Goal: Use online tool/utility: Utilize a website feature to perform a specific function

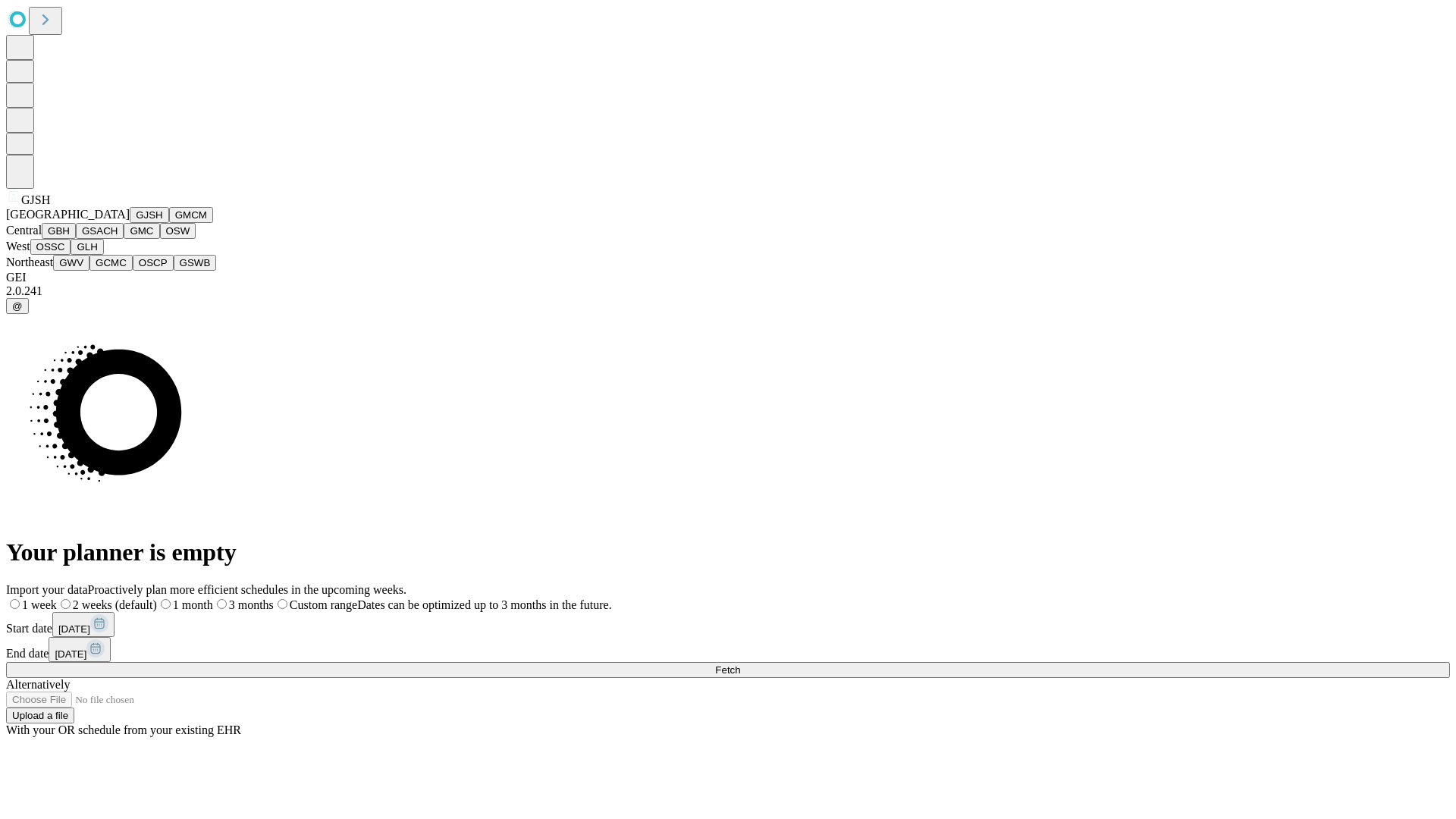
click at [130, 223] on button "GJSH" at bounding box center [149, 215] width 39 height 16
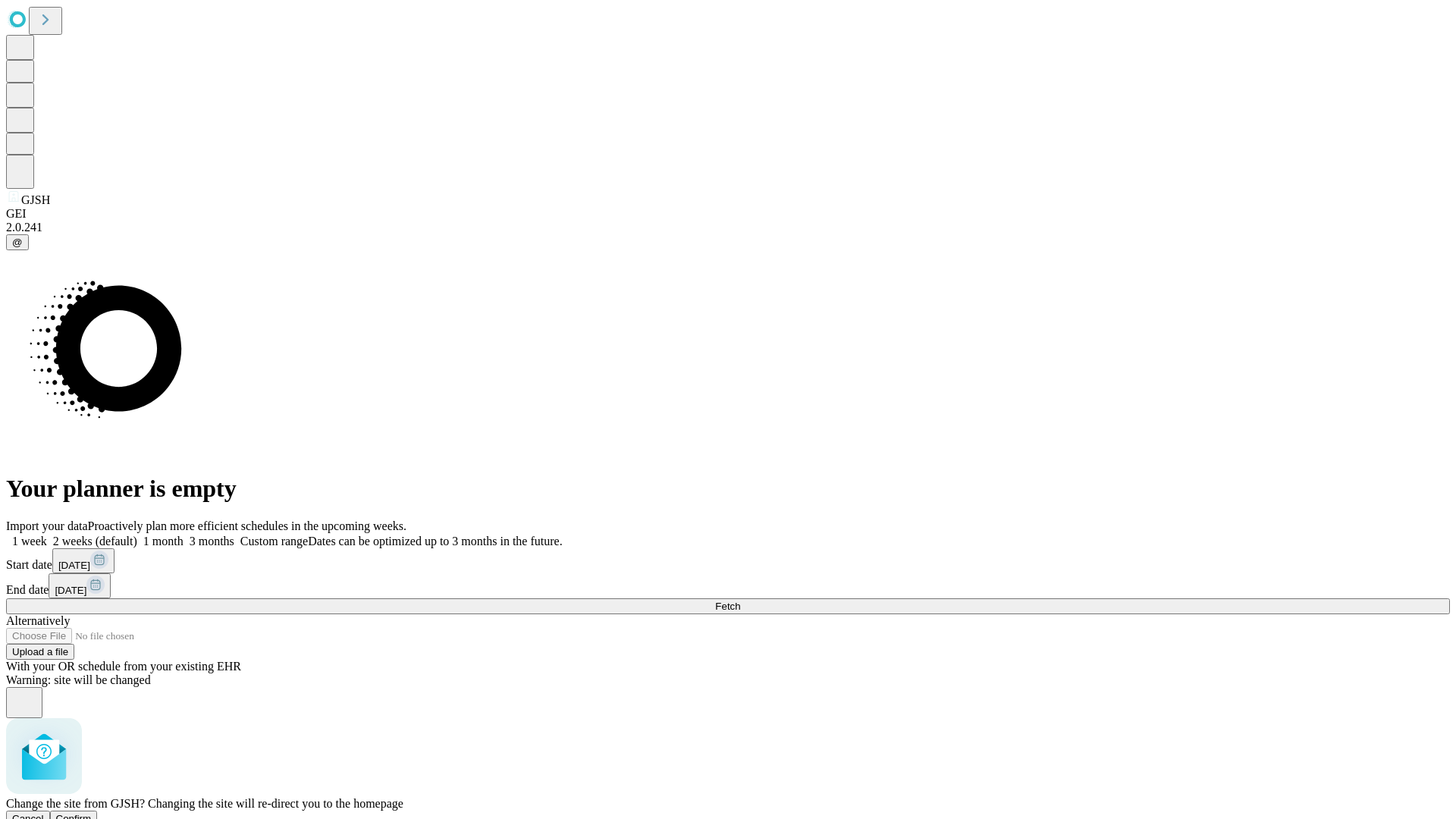
click at [92, 813] on span "Confirm" at bounding box center [74, 818] width 36 height 12
click at [137, 535] on label "2 weeks (default)" at bounding box center [92, 541] width 91 height 13
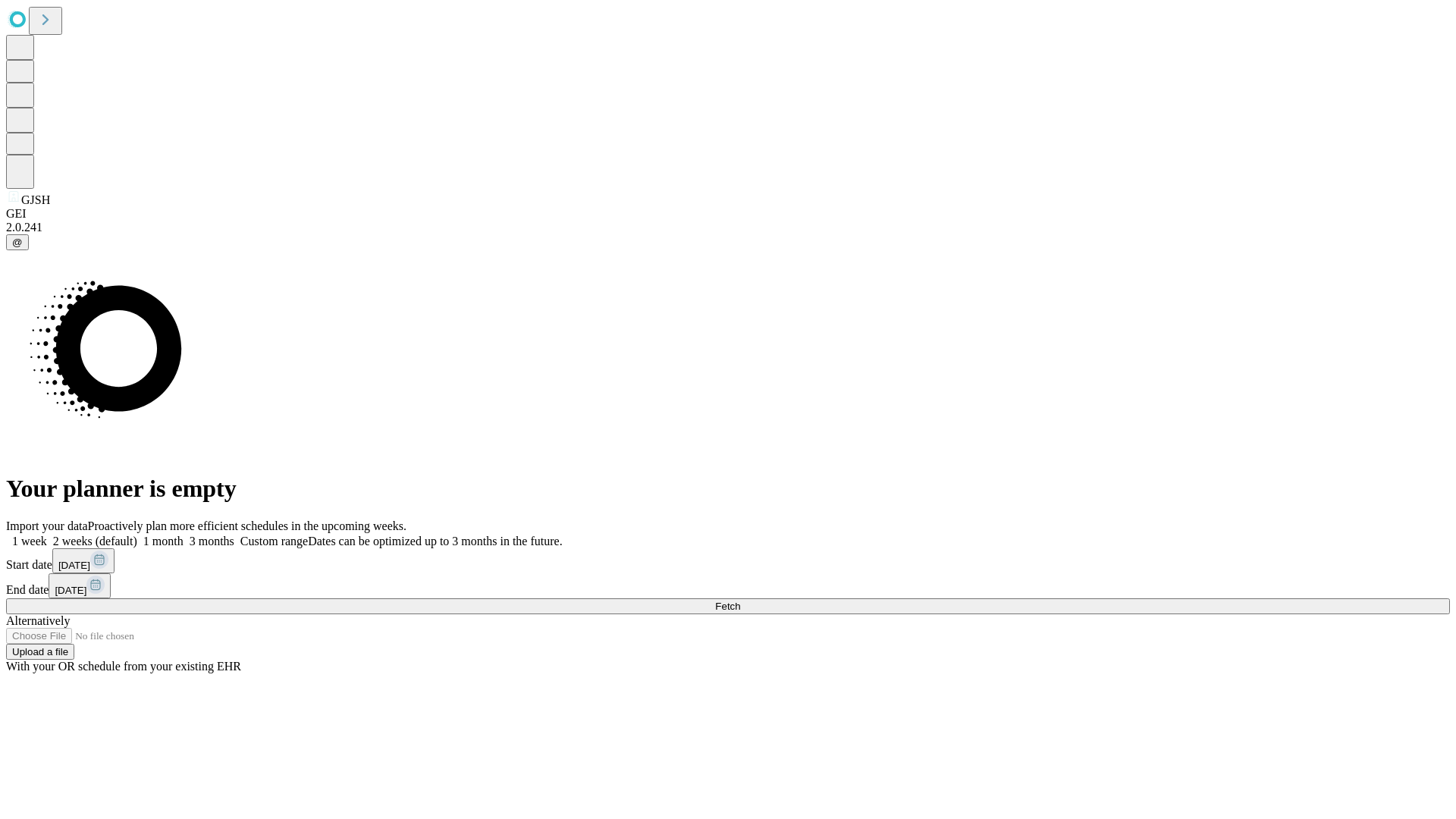
click at [740, 601] on span "Fetch" at bounding box center [728, 606] width 25 height 12
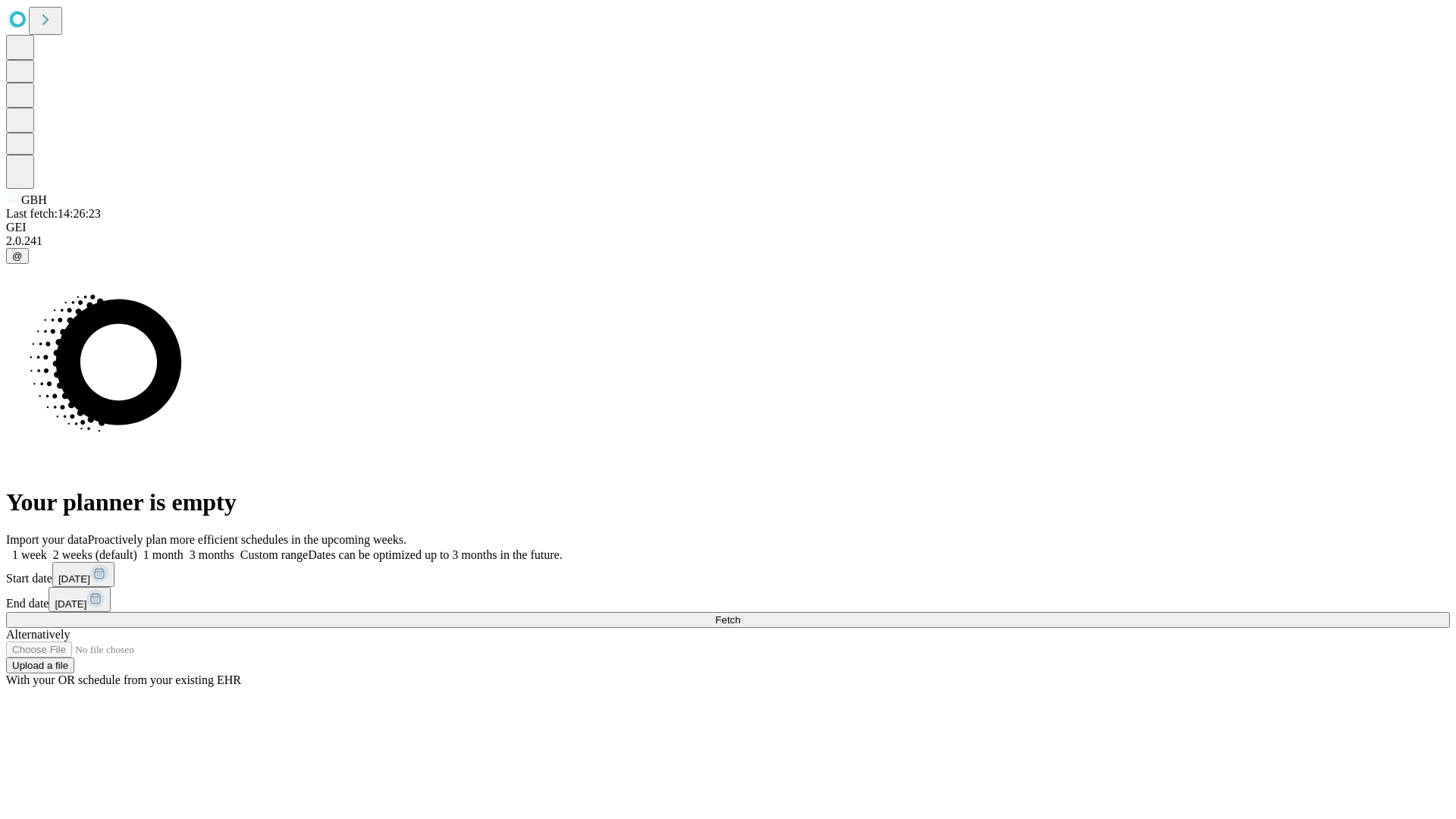
click at [137, 548] on label "2 weeks (default)" at bounding box center [92, 554] width 91 height 13
click at [740, 615] on span "Fetch" at bounding box center [728, 620] width 25 height 12
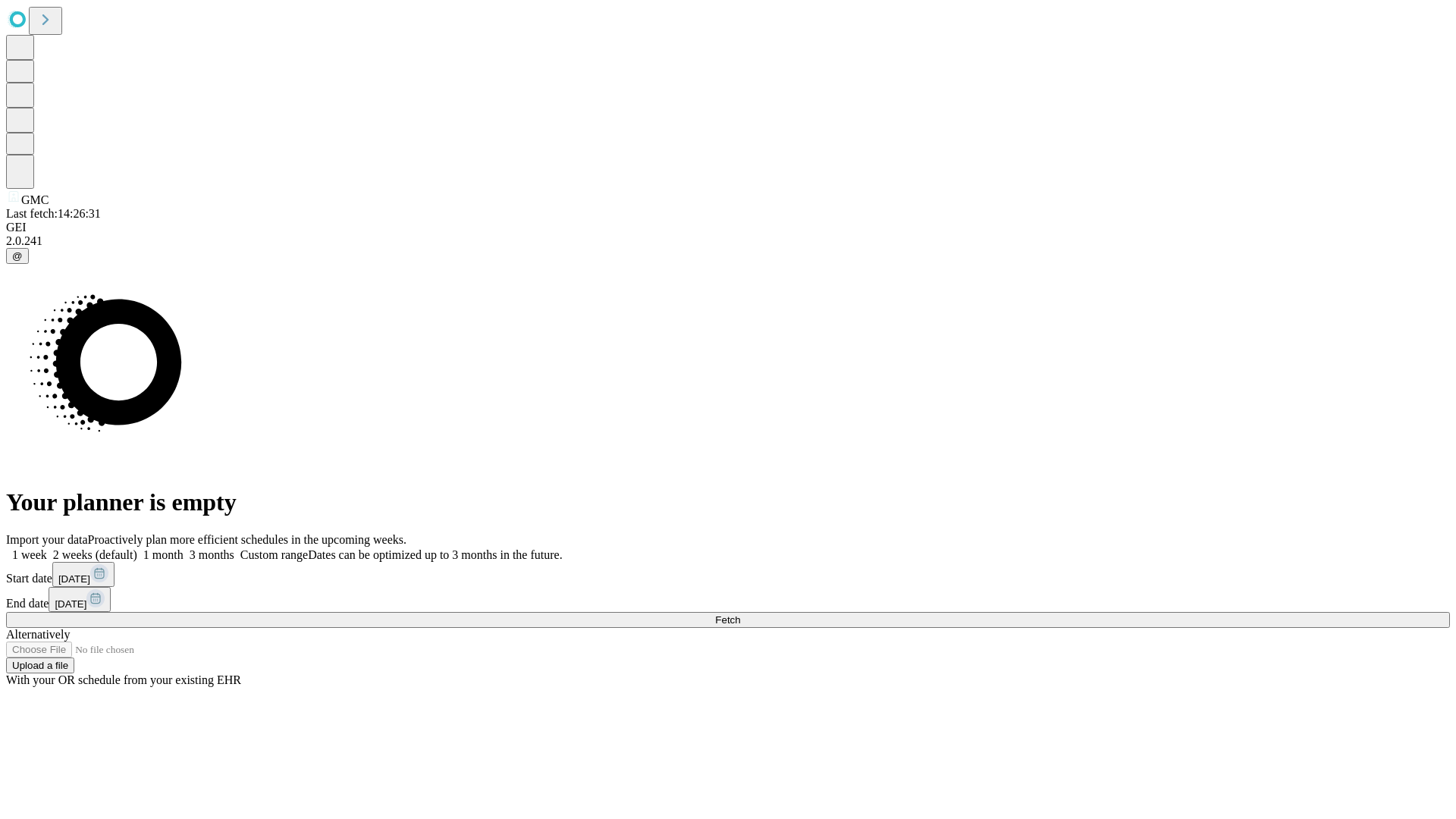
click at [137, 548] on label "2 weeks (default)" at bounding box center [92, 554] width 91 height 13
click at [740, 615] on span "Fetch" at bounding box center [728, 620] width 25 height 12
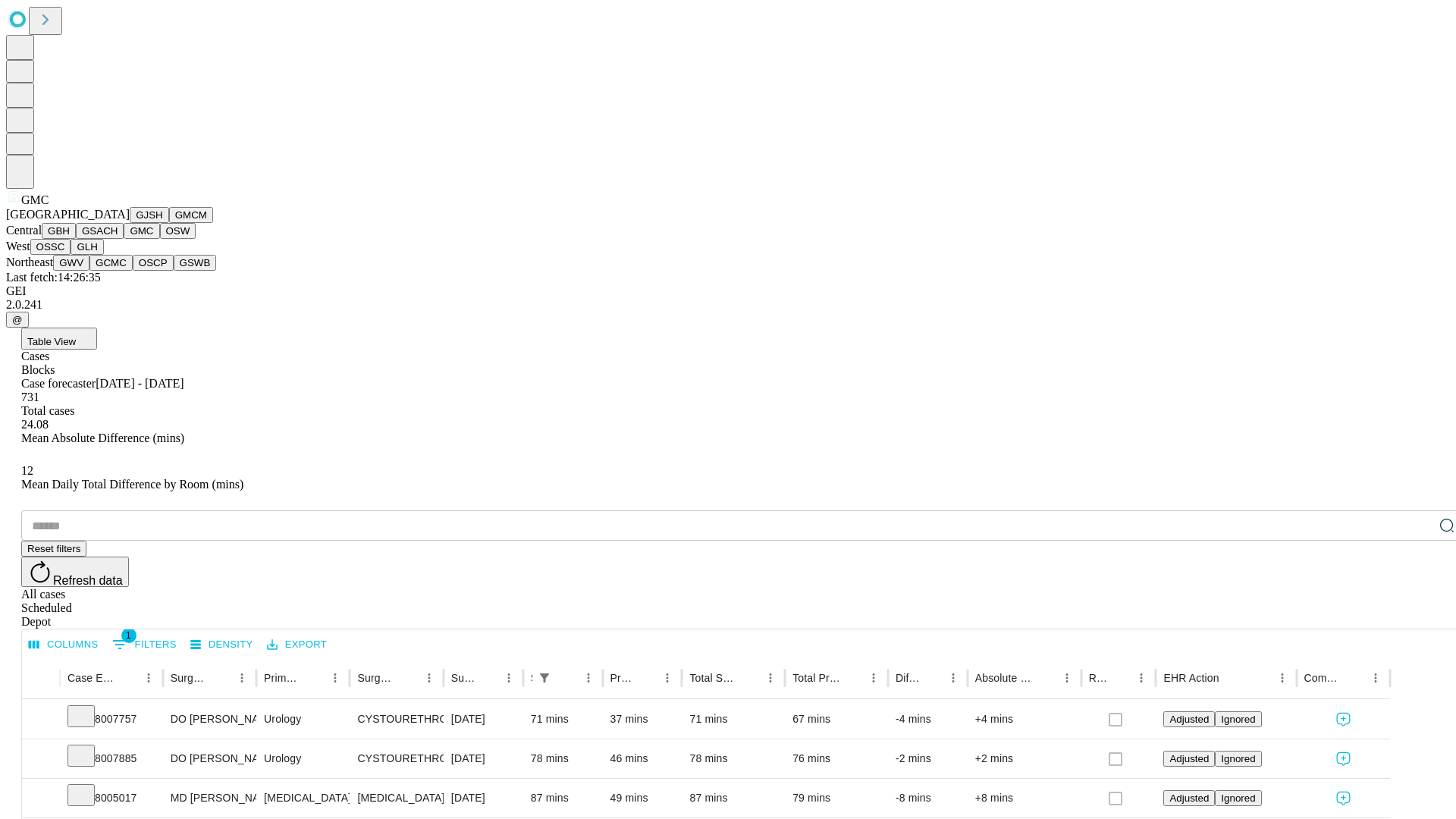
click at [160, 239] on button "OSW" at bounding box center [178, 231] width 36 height 16
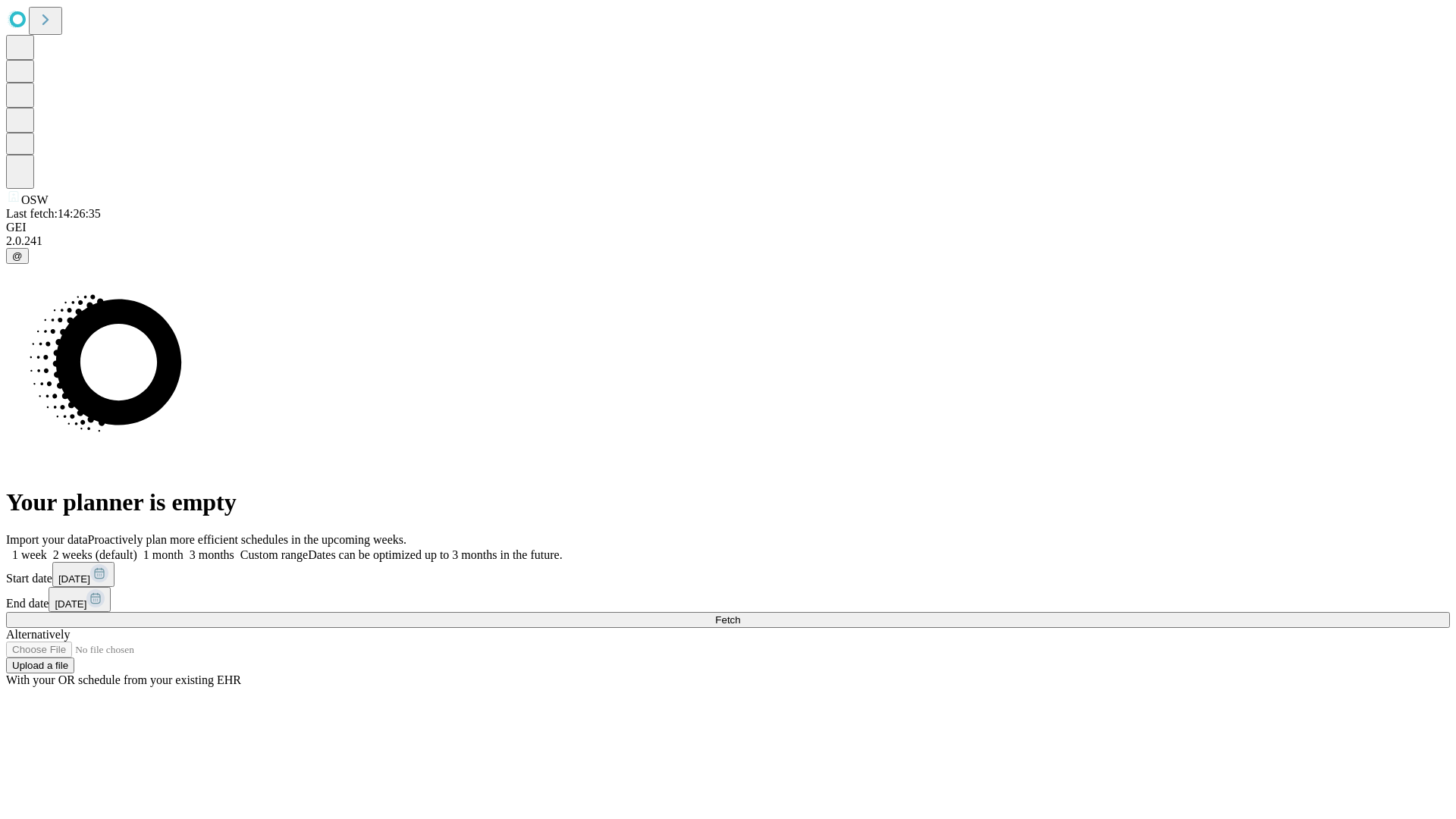
click at [137, 548] on label "2 weeks (default)" at bounding box center [92, 554] width 91 height 13
click at [740, 615] on span "Fetch" at bounding box center [728, 620] width 25 height 12
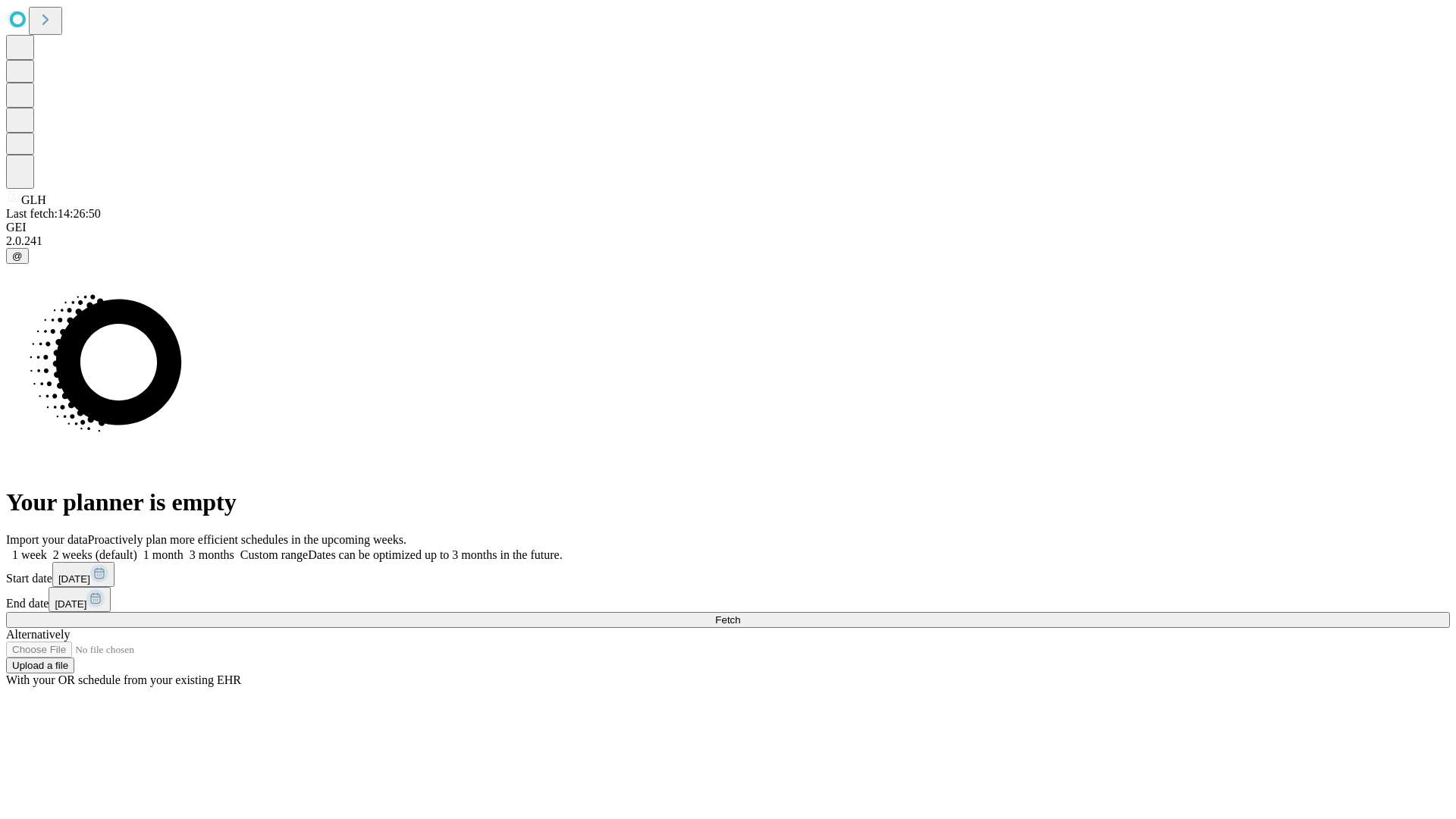
click at [740, 615] on span "Fetch" at bounding box center [728, 620] width 25 height 12
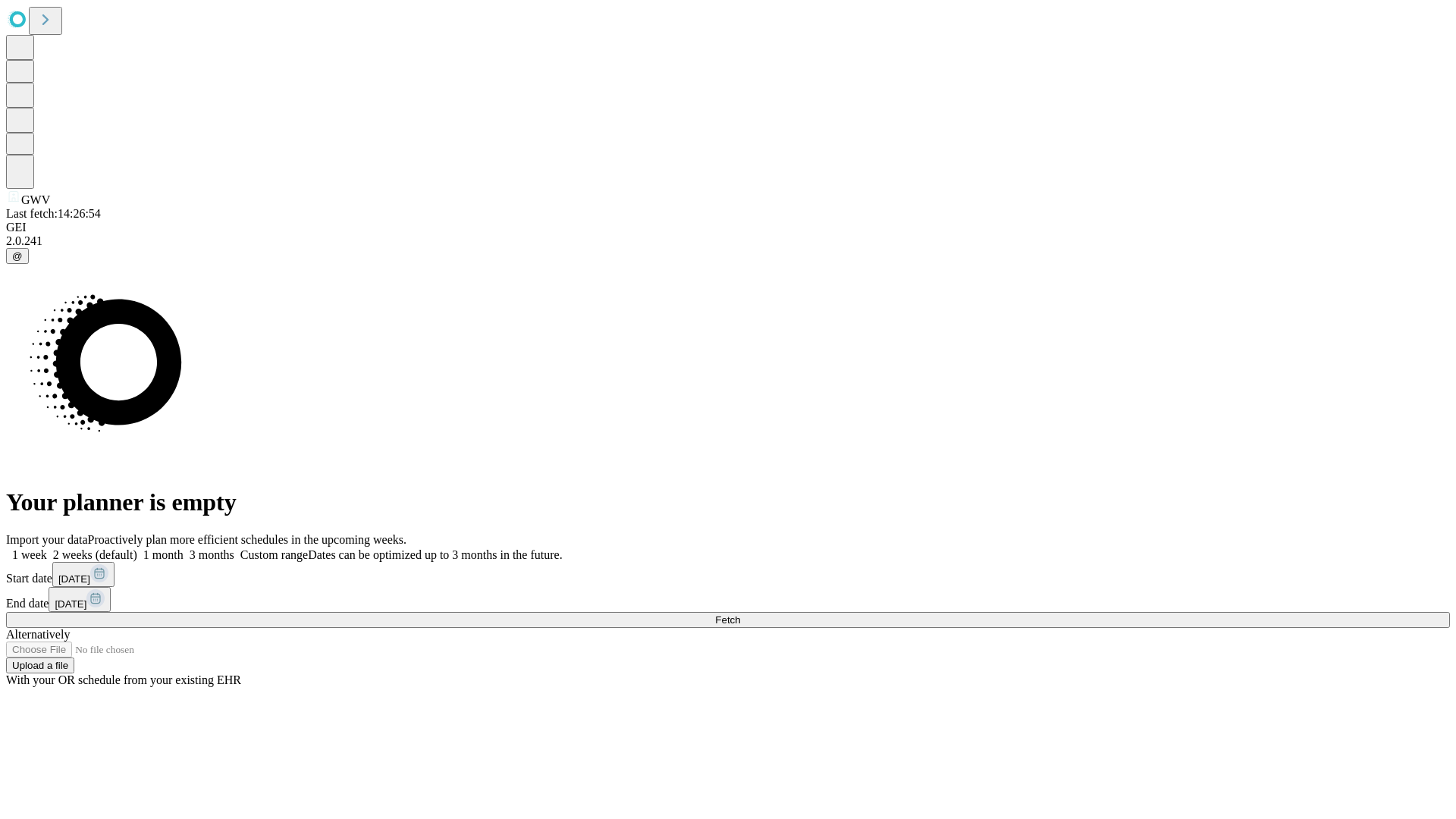
click at [137, 548] on label "2 weeks (default)" at bounding box center [92, 554] width 91 height 13
click at [740, 615] on span "Fetch" at bounding box center [728, 620] width 25 height 12
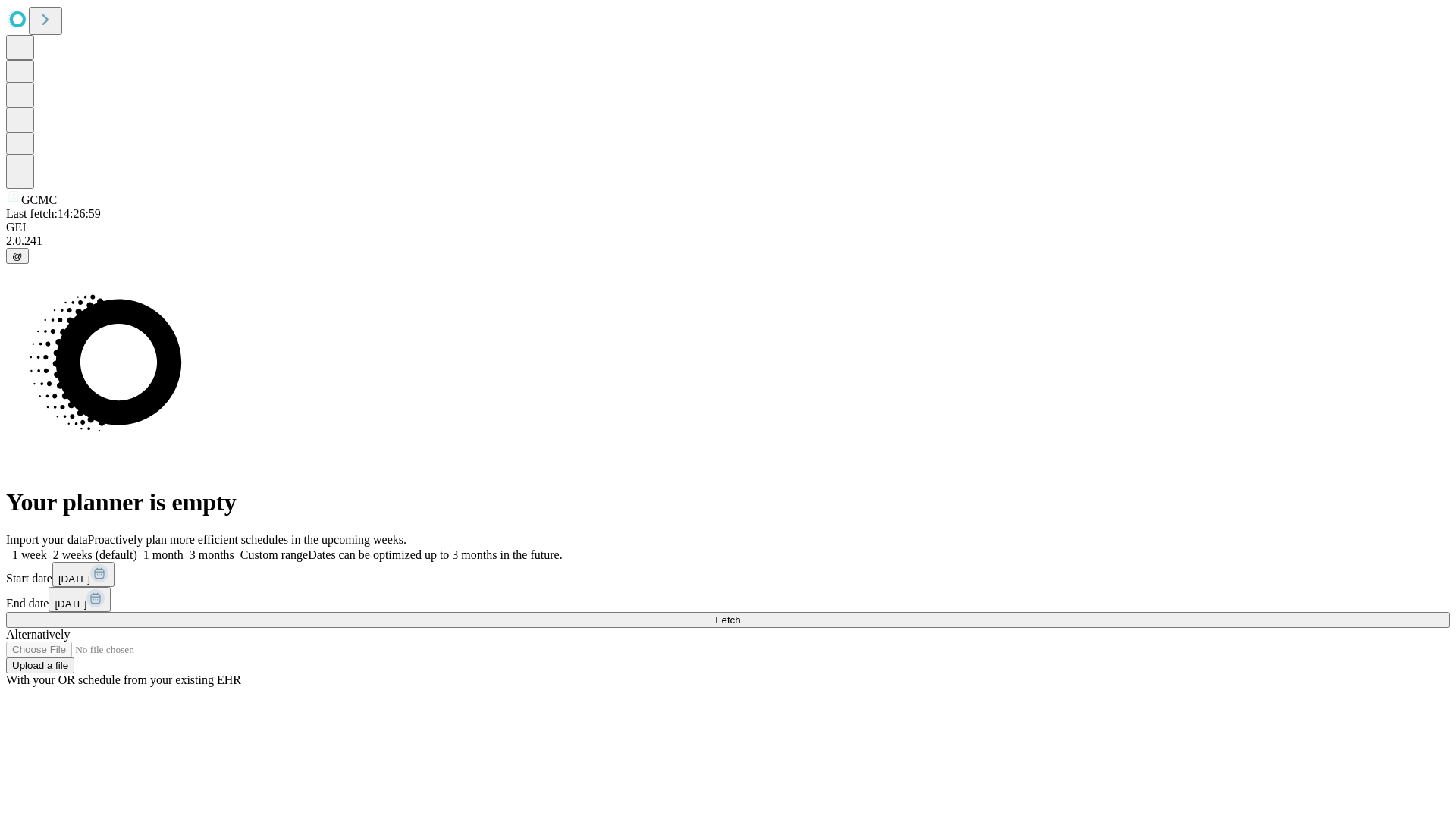
click at [137, 548] on label "2 weeks (default)" at bounding box center [92, 554] width 91 height 13
click at [740, 615] on span "Fetch" at bounding box center [728, 620] width 25 height 12
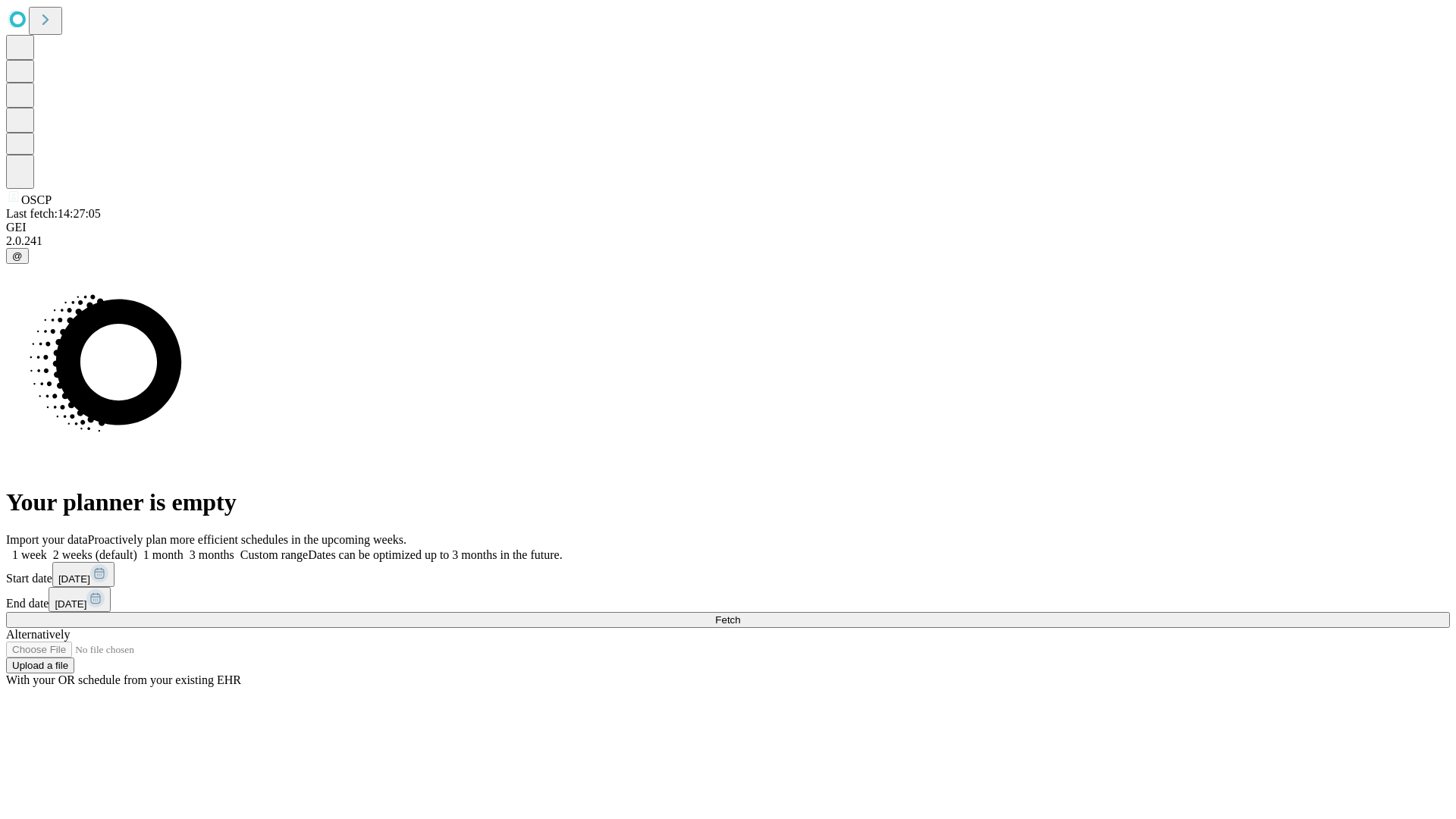
click at [137, 548] on label "2 weeks (default)" at bounding box center [92, 554] width 91 height 13
click at [740, 615] on span "Fetch" at bounding box center [728, 620] width 25 height 12
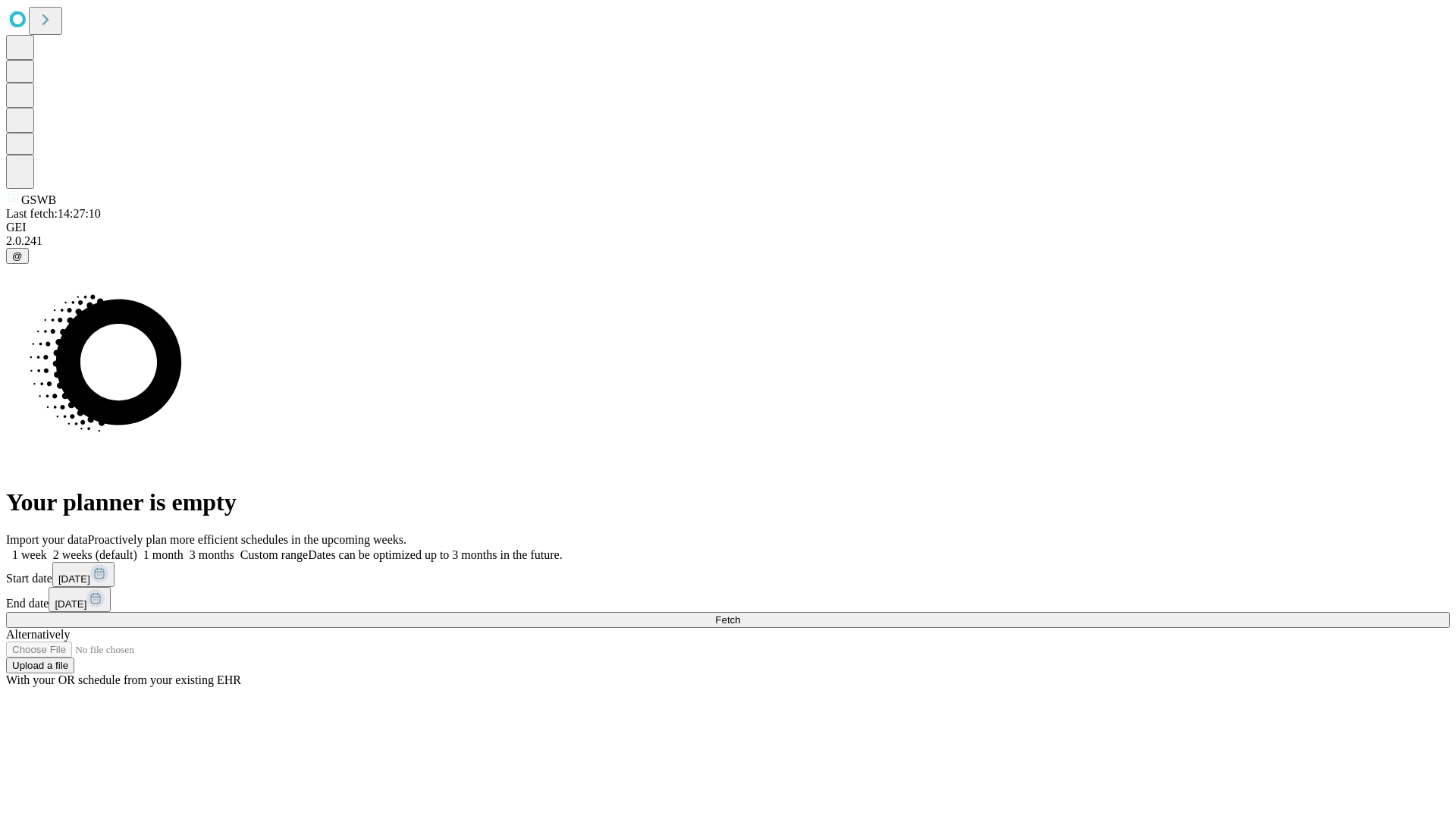
click at [740, 615] on span "Fetch" at bounding box center [728, 620] width 25 height 12
